Goal: Information Seeking & Learning: Learn about a topic

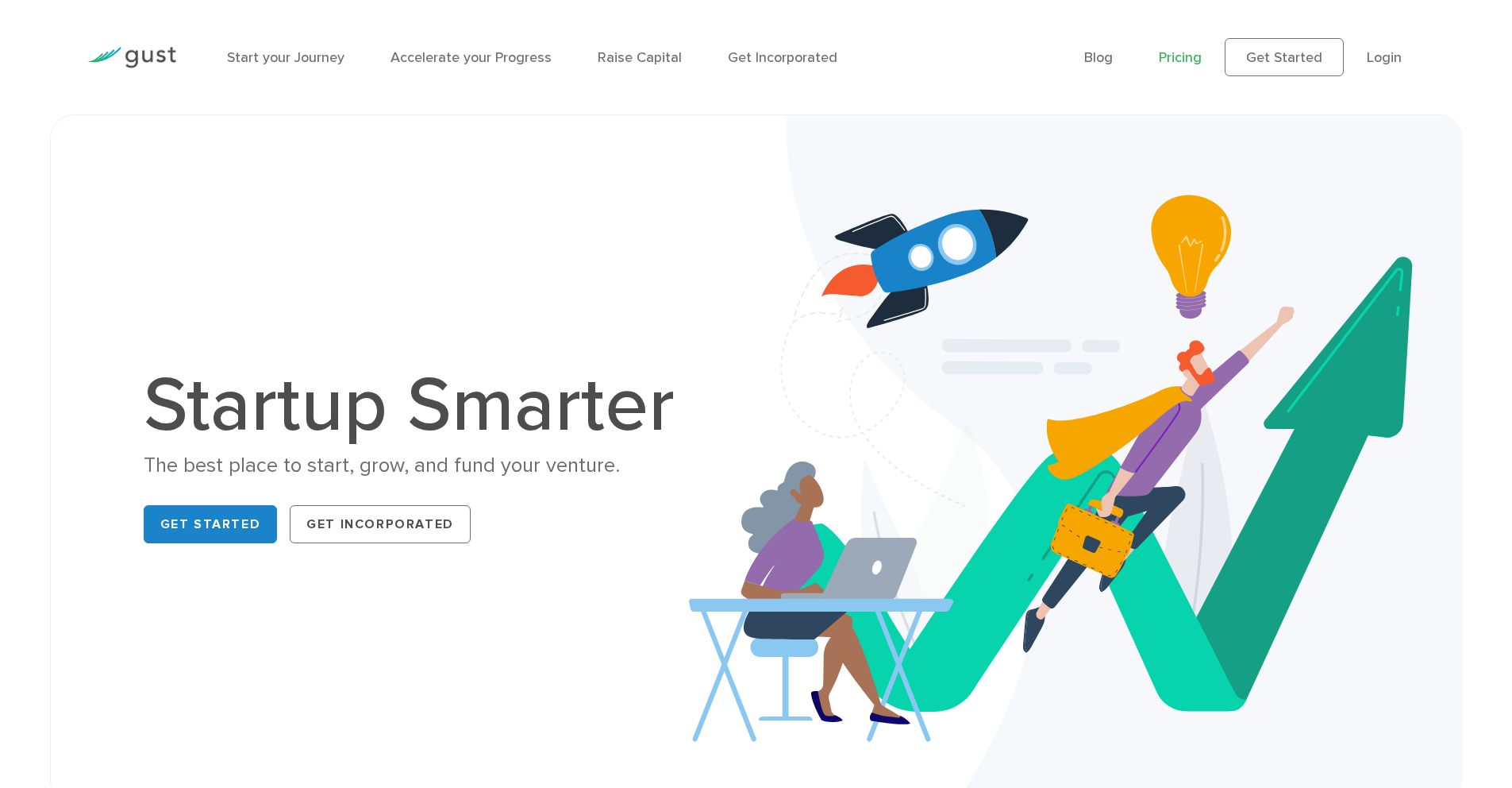
click at [1200, 59] on link "Pricing" at bounding box center [1181, 57] width 43 height 17
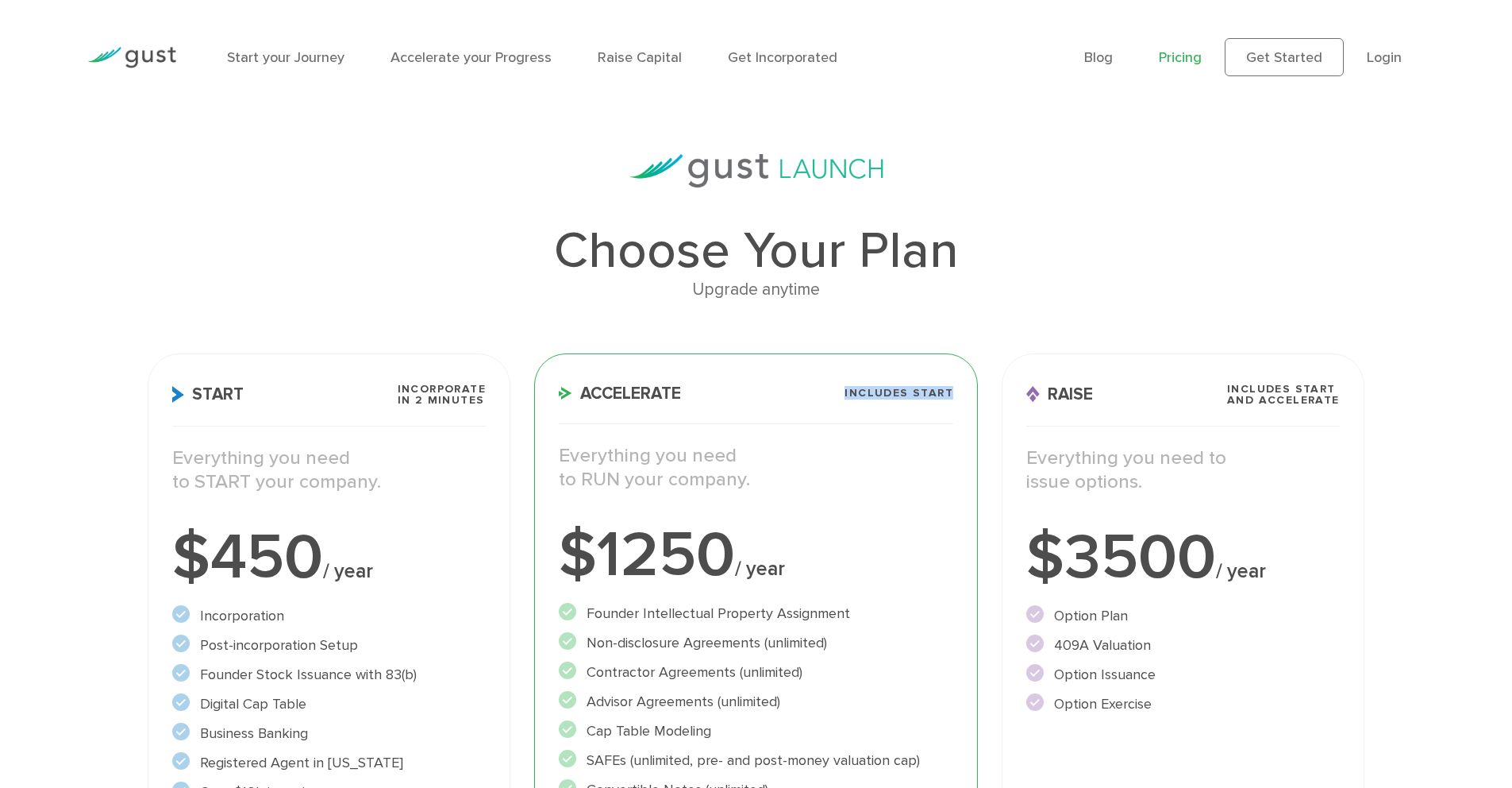
drag, startPoint x: 841, startPoint y: 391, endPoint x: 968, endPoint y: 399, distance: 127.3
click at [968, 399] on div "Accelerate Includes START Everything you need to RUN your company. $1250 / year…" at bounding box center [756, 697] width 444 height 688
click at [954, 403] on div "Accelerate Includes START Everything you need to RUN your company. $1250 / year…" at bounding box center [756, 697] width 444 height 688
drag, startPoint x: 959, startPoint y: 398, endPoint x: 836, endPoint y: 386, distance: 123.6
click at [836, 386] on div "Accelerate Includes START Everything you need to RUN your company. $1250 / year…" at bounding box center [756, 697] width 444 height 688
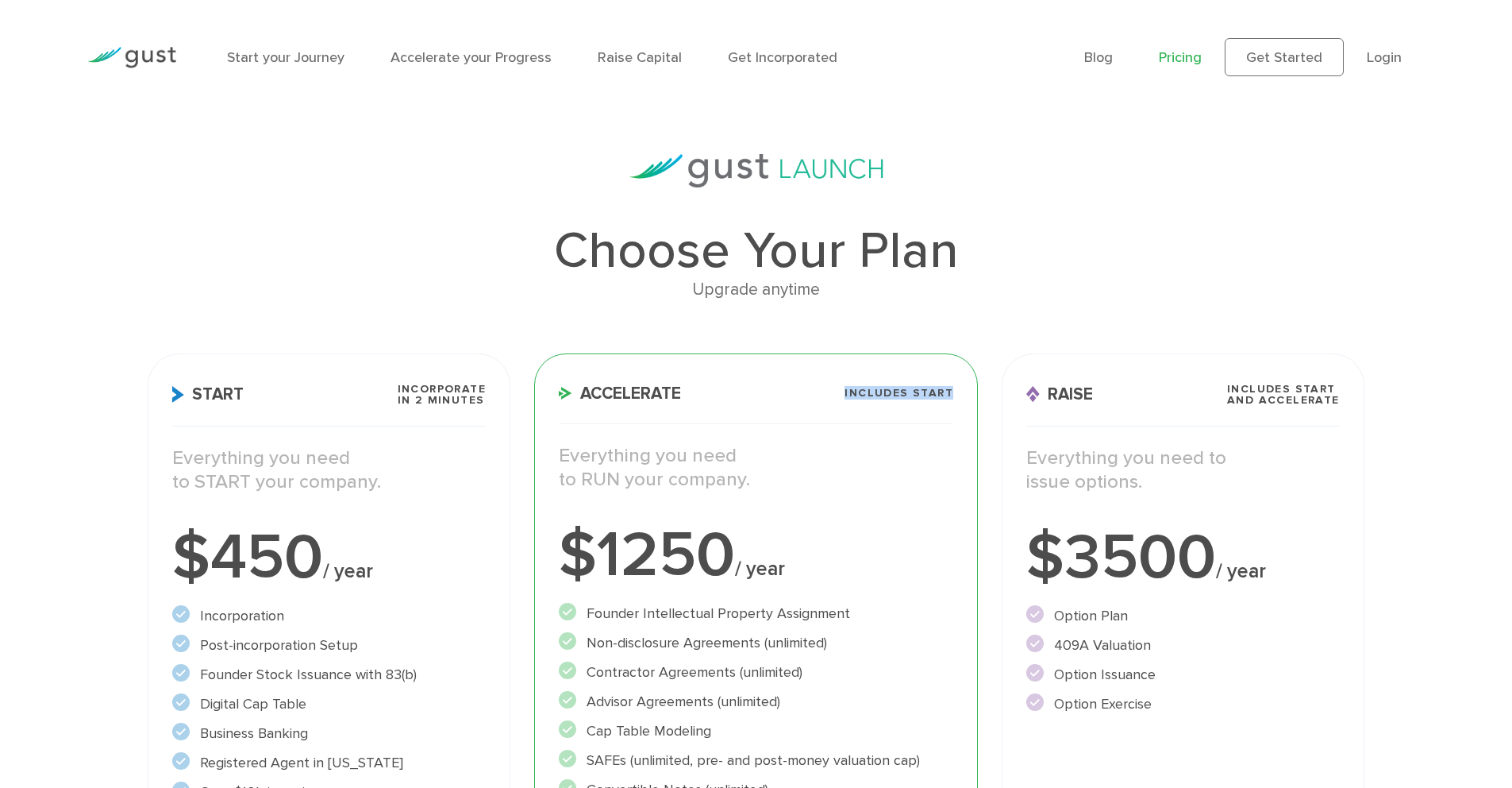
click at [836, 386] on h3 "Accelerate Includes START" at bounding box center [756, 404] width 394 height 40
drag, startPoint x: 836, startPoint y: 384, endPoint x: 959, endPoint y: 416, distance: 127.1
click at [959, 416] on div "Accelerate Includes START Everything you need to RUN your company. $1250 / year…" at bounding box center [756, 697] width 444 height 688
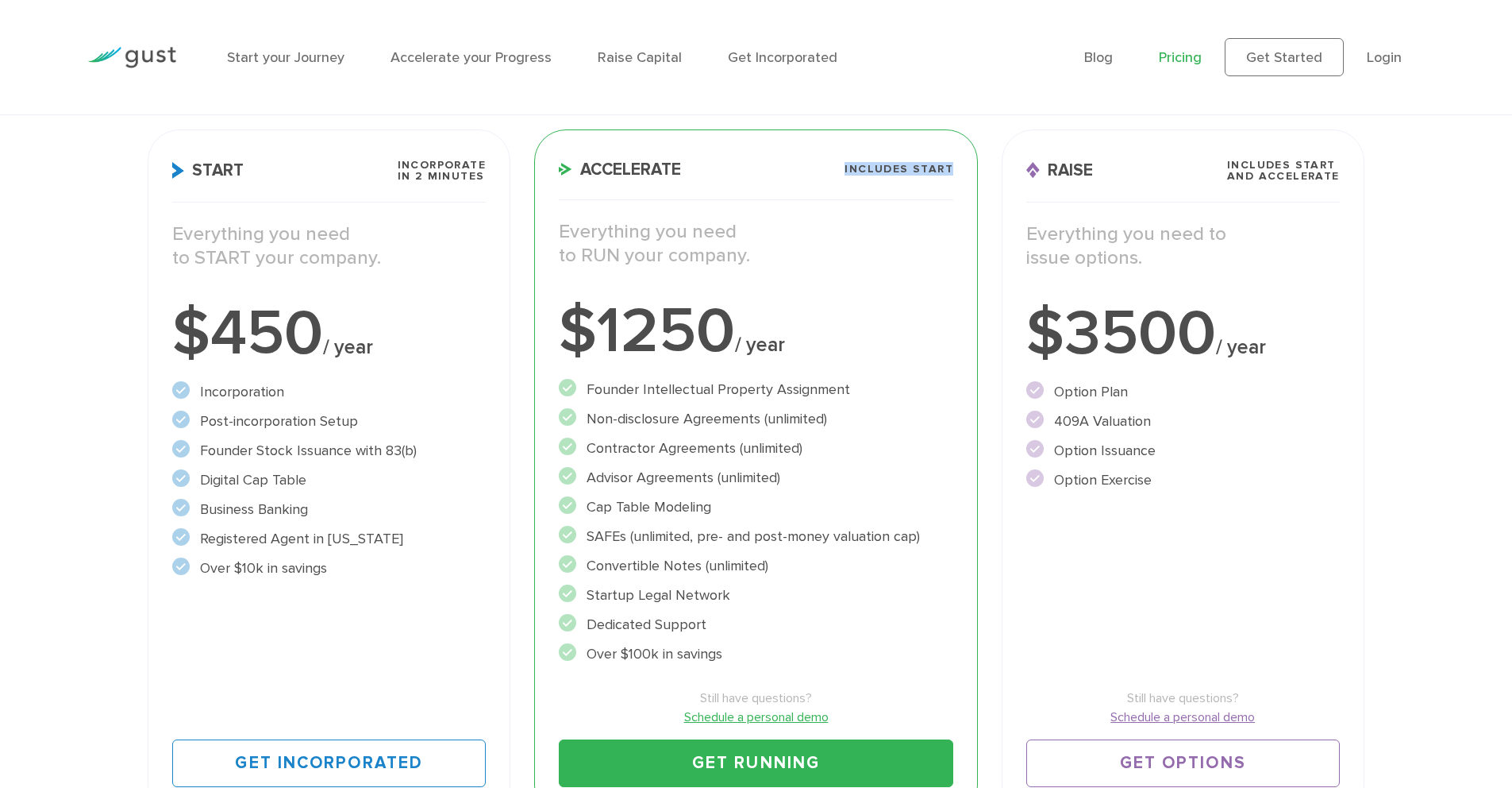
scroll to position [225, 0]
click at [961, 169] on div "Accelerate Includes START Everything you need to RUN your company. $1250 / year…" at bounding box center [756, 473] width 444 height 688
drag, startPoint x: 958, startPoint y: 171, endPoint x: 846, endPoint y: 171, distance: 112.0
click at [846, 171] on div "Accelerate Includes START Everything you need to RUN your company. $1250 / year…" at bounding box center [756, 473] width 444 height 688
click at [845, 171] on h3 "Accelerate Includes START" at bounding box center [756, 179] width 394 height 40
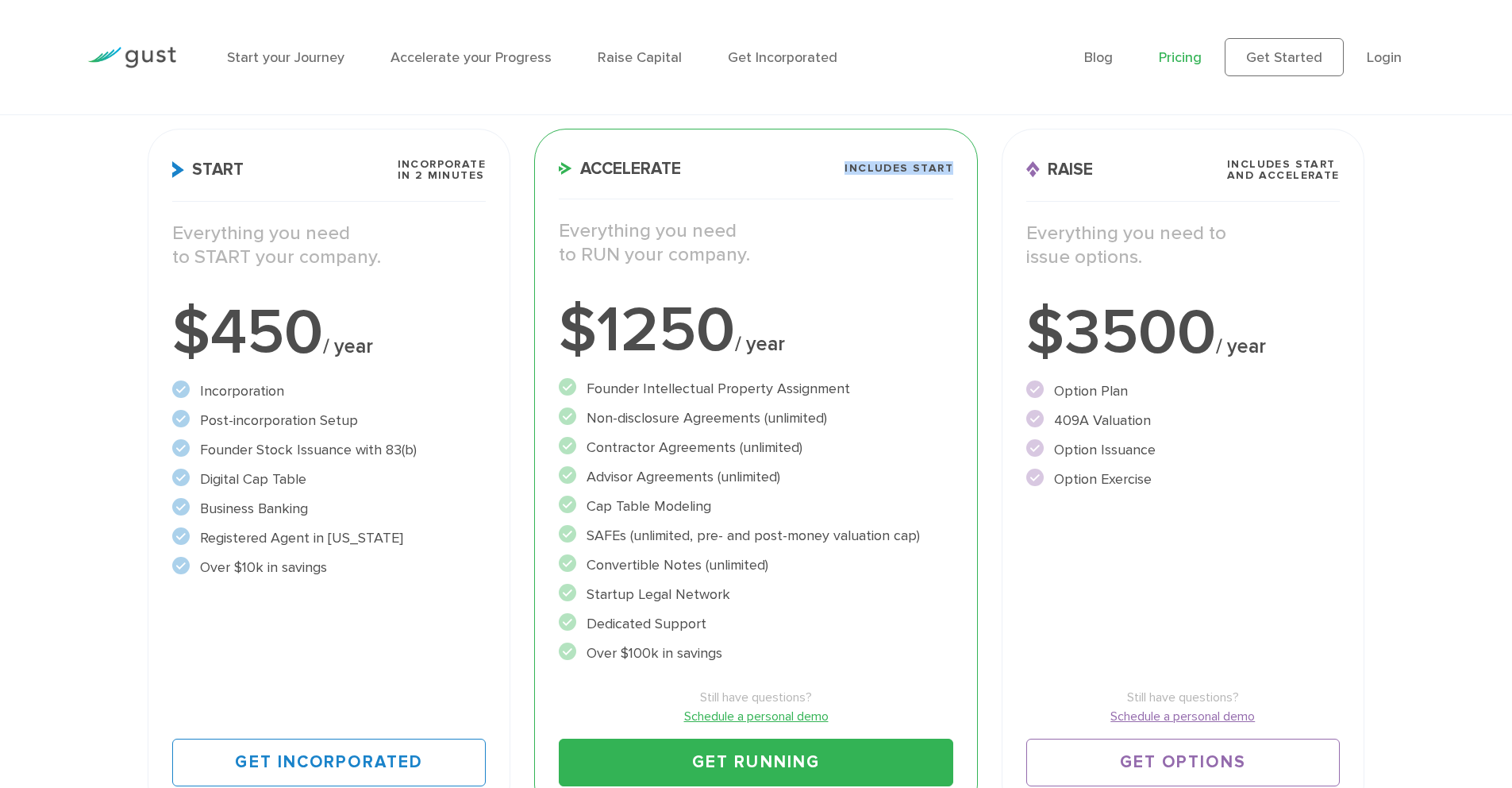
drag, startPoint x: 845, startPoint y: 171, endPoint x: 918, endPoint y: 174, distance: 73.1
click at [917, 174] on h3 "Accelerate Includes START" at bounding box center [756, 179] width 394 height 40
